Goal: Transaction & Acquisition: Download file/media

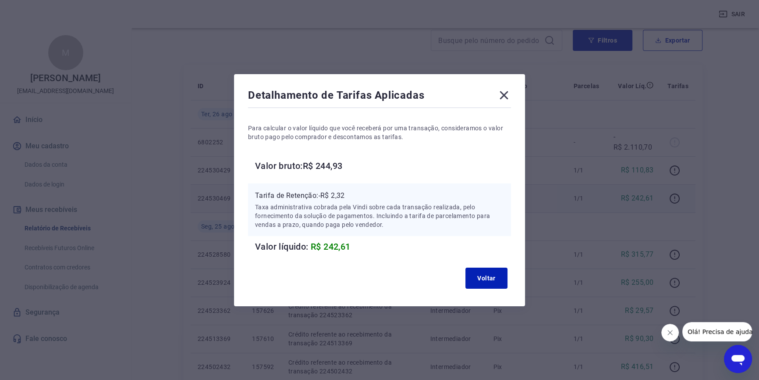
click at [503, 95] on icon at bounding box center [504, 95] width 14 height 14
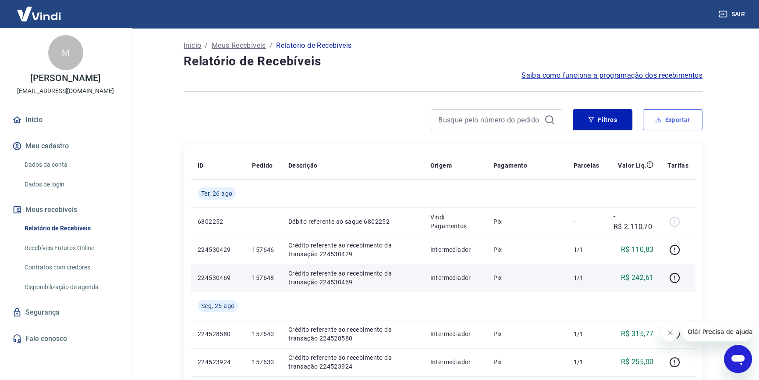
click at [677, 121] on button "Exportar" at bounding box center [673, 119] width 60 height 21
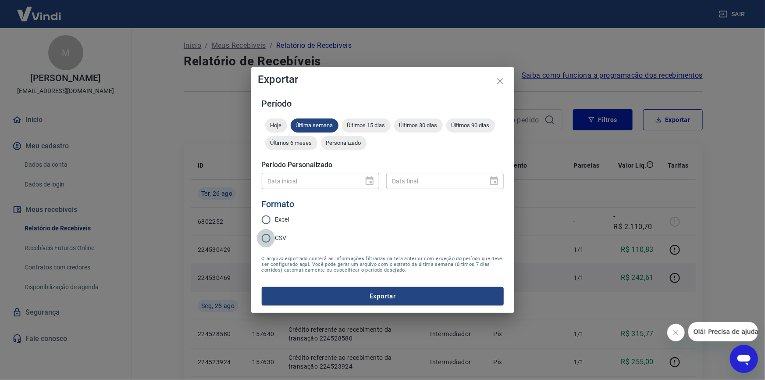
click at [268, 238] on input "CSV" at bounding box center [266, 238] width 18 height 18
radio input "true"
click at [343, 144] on span "Personalizado" at bounding box center [344, 142] width 46 height 7
click at [372, 182] on icon "Choose date" at bounding box center [369, 181] width 11 height 11
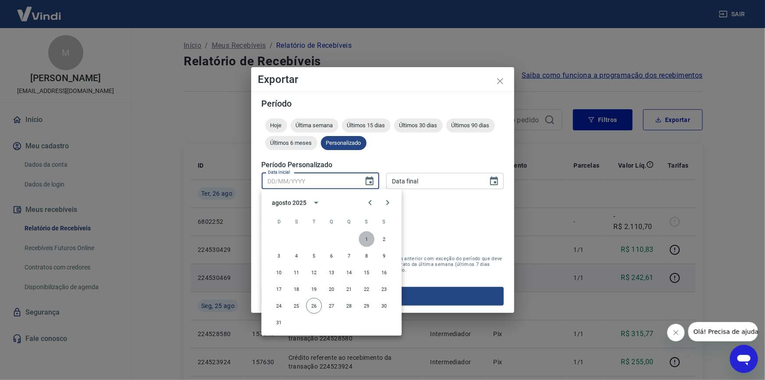
click at [366, 238] on button "1" at bounding box center [366, 239] width 16 height 16
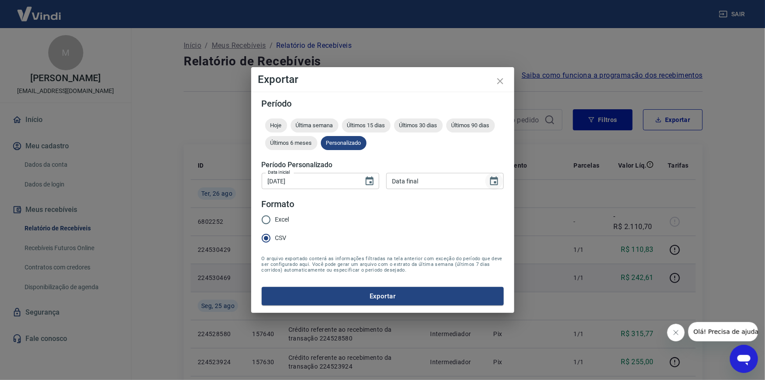
click at [495, 181] on icon "Choose date" at bounding box center [494, 180] width 8 height 9
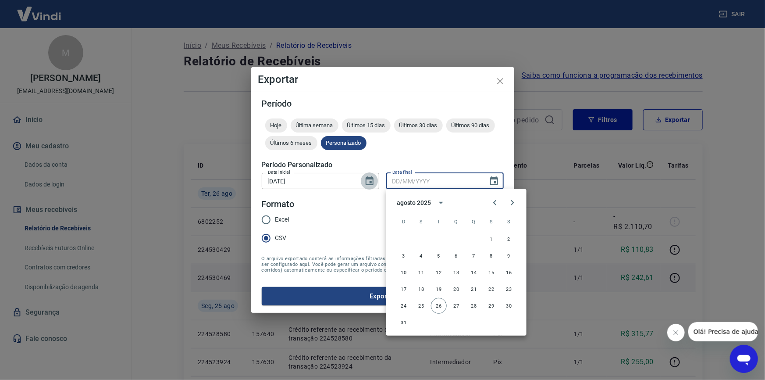
click at [369, 182] on icon "Choose date, selected date is 1 de ago de 2025" at bounding box center [369, 181] width 11 height 11
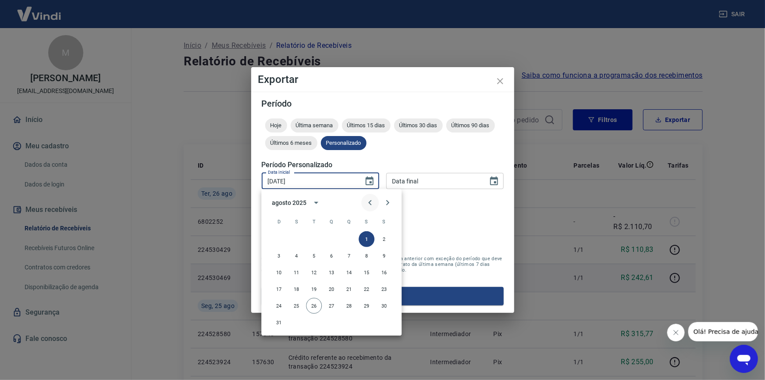
click at [369, 202] on icon "Previous month" at bounding box center [369, 202] width 3 height 5
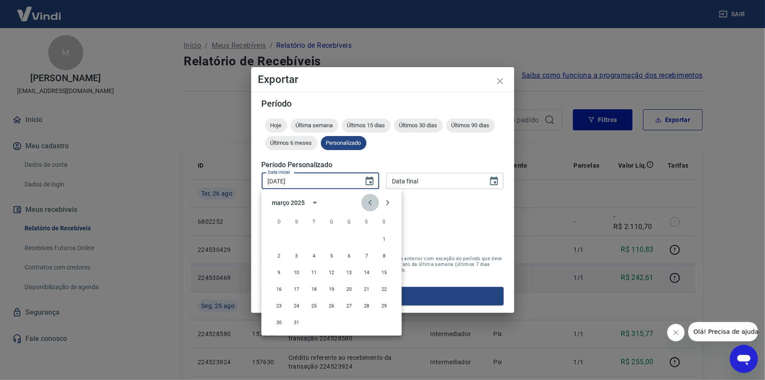
click at [369, 202] on icon "Previous month" at bounding box center [369, 202] width 3 height 5
click at [385, 201] on icon "Next month" at bounding box center [387, 202] width 11 height 11
click at [335, 239] on button "1" at bounding box center [331, 239] width 16 height 16
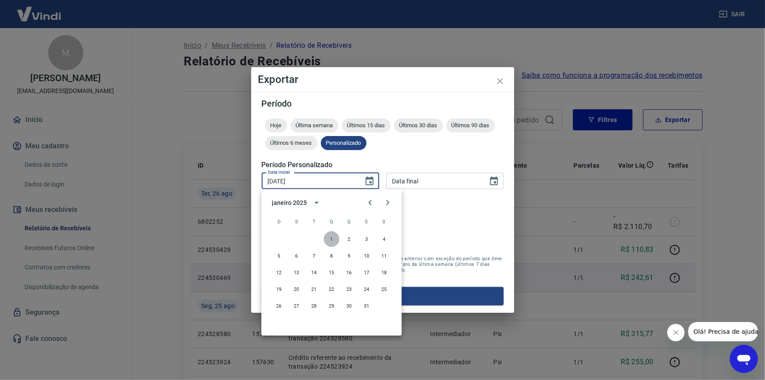
type input "[DATE]"
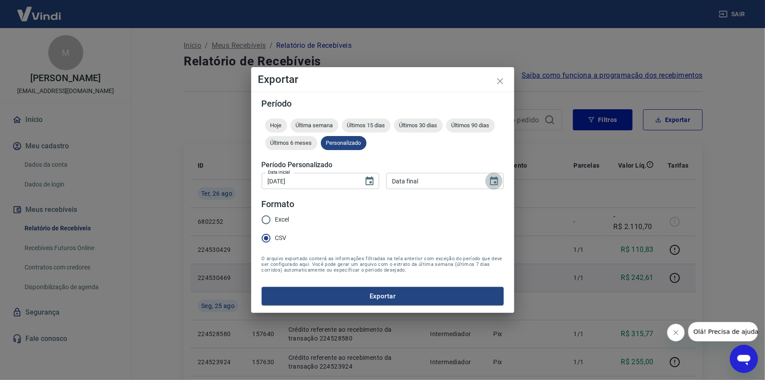
click at [491, 181] on icon "Choose date" at bounding box center [494, 181] width 11 height 11
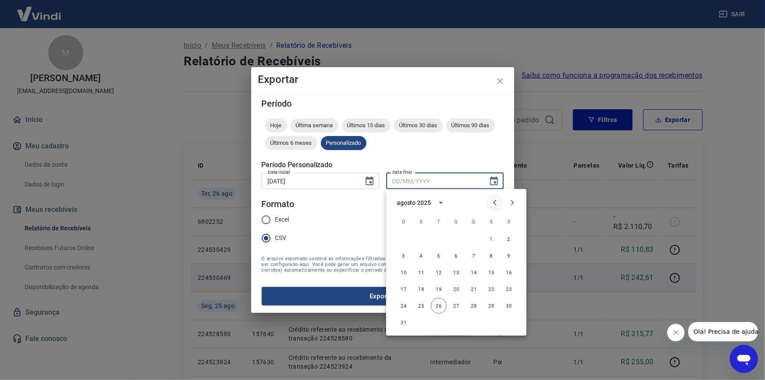
click at [494, 202] on icon "Previous month" at bounding box center [494, 202] width 3 height 5
click at [475, 307] on button "31" at bounding box center [474, 306] width 16 height 16
type input "[DATE]"
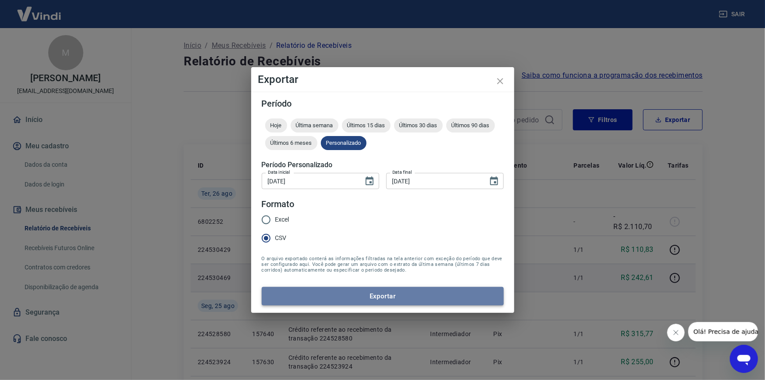
click at [404, 300] on button "Exportar" at bounding box center [383, 296] width 242 height 18
